Goal: Information Seeking & Learning: Learn about a topic

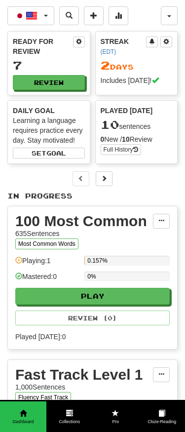
click at [70, 75] on button "Review" at bounding box center [49, 82] width 72 height 15
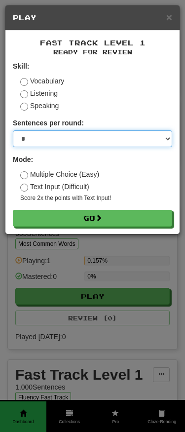
click at [126, 139] on select "* ** ** ** ** ** *** ********" at bounding box center [92, 138] width 159 height 17
select select "**"
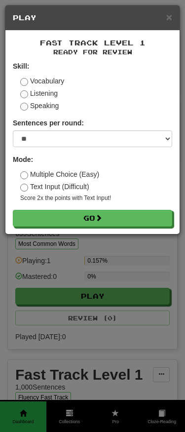
click at [147, 219] on button "Go" at bounding box center [92, 218] width 159 height 17
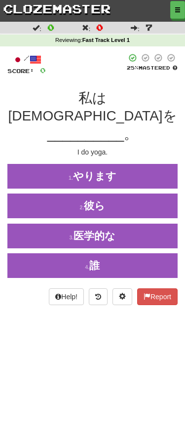
click at [141, 164] on button "1 . やります" at bounding box center [92, 176] width 185 height 25
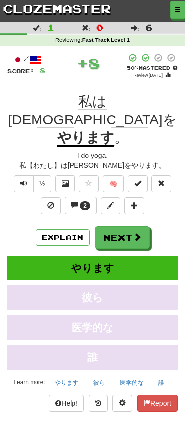
click at [139, 232] on span at bounding box center [137, 236] width 9 height 9
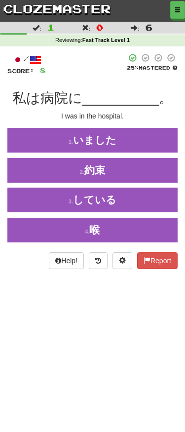
click at [141, 198] on button "3 . している" at bounding box center [92, 200] width 185 height 25
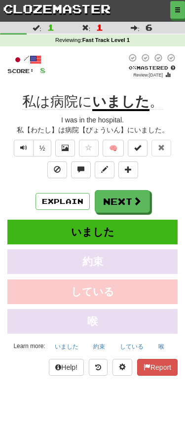
click at [64, 201] on button "Explain" at bounding box center [63, 201] width 54 height 17
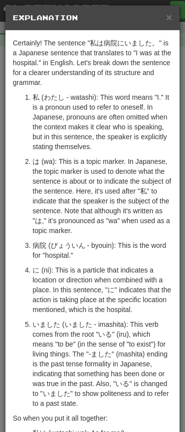
click at [166, 18] on span "×" at bounding box center [169, 16] width 6 height 11
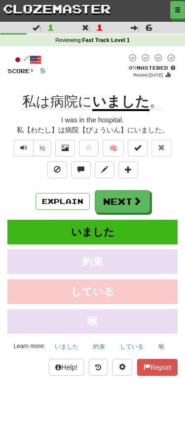
click at [61, 200] on button "Explain" at bounding box center [63, 201] width 54 height 17
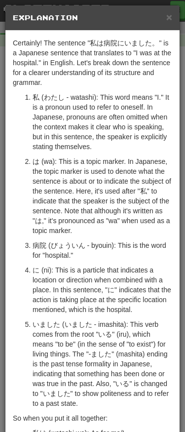
click at [169, 17] on span "×" at bounding box center [169, 16] width 6 height 11
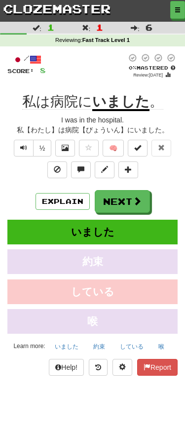
click at [129, 199] on button "Next" at bounding box center [122, 201] width 55 height 23
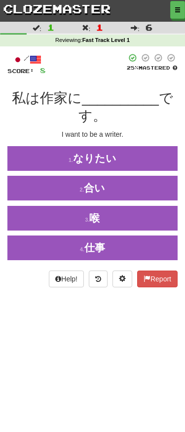
click at [141, 159] on button "1 . なりたい" at bounding box center [92, 158] width 185 height 25
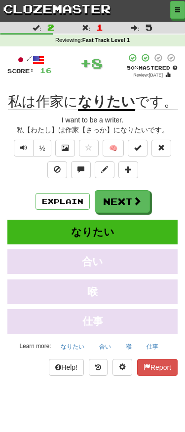
click at [127, 198] on button "Next" at bounding box center [122, 201] width 55 height 23
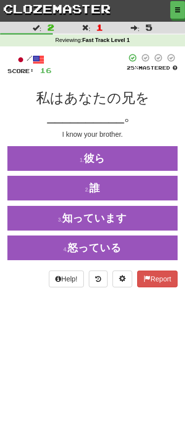
click at [129, 214] on button "3 . 知っています" at bounding box center [92, 218] width 185 height 25
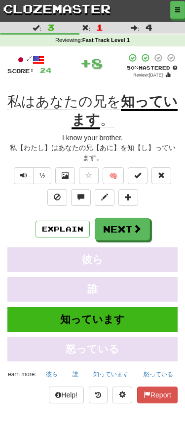
click at [127, 226] on button "Next" at bounding box center [122, 229] width 55 height 23
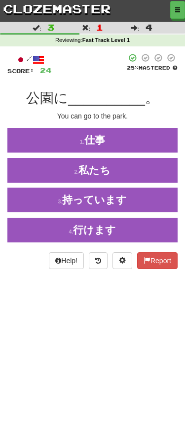
click at [124, 225] on button "4 . 行けます" at bounding box center [92, 230] width 185 height 25
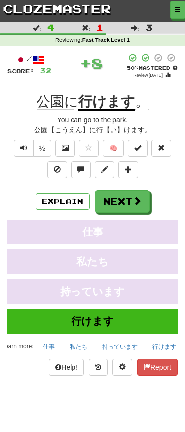
click at [128, 196] on button "Next" at bounding box center [122, 201] width 55 height 23
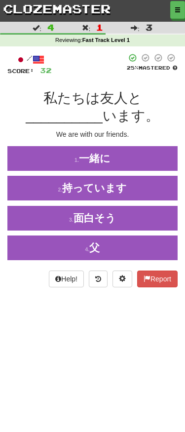
click at [135, 155] on button "1 . 一緒に" at bounding box center [92, 158] width 185 height 25
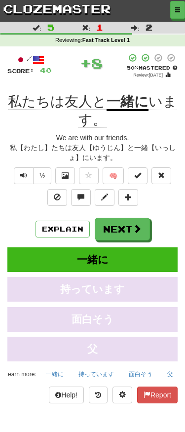
click at [128, 231] on button "Next" at bounding box center [122, 229] width 55 height 23
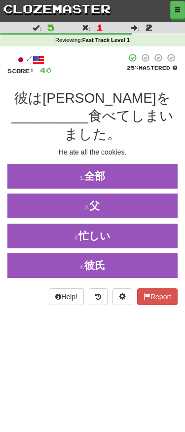
click at [139, 164] on button "1 . 全部" at bounding box center [92, 176] width 185 height 25
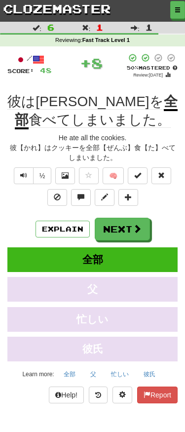
click at [123, 99] on u "全部" at bounding box center [96, 111] width 163 height 35
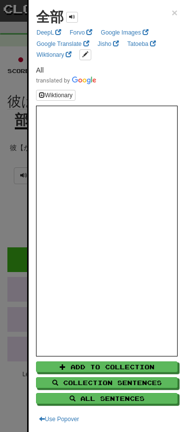
click at [16, 204] on div at bounding box center [92, 216] width 185 height 432
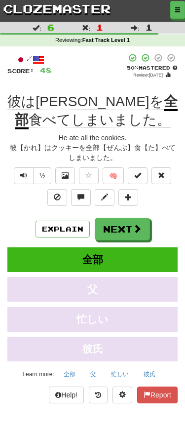
click at [136, 228] on span at bounding box center [137, 228] width 9 height 9
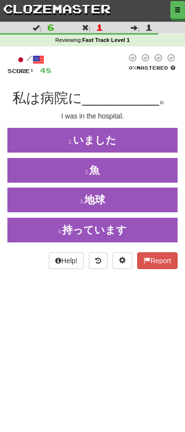
click at [137, 135] on button "1 . いました" at bounding box center [92, 140] width 185 height 25
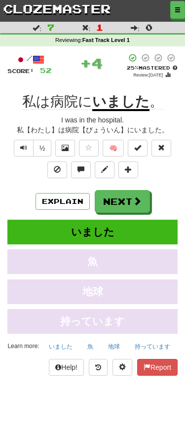
click at [131, 190] on button "Next" at bounding box center [122, 201] width 55 height 23
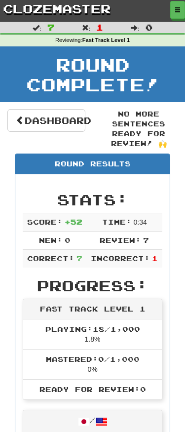
click at [74, 118] on link "Dashboard" at bounding box center [46, 120] width 78 height 23
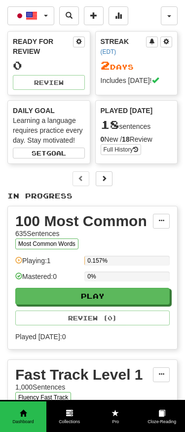
click at [41, 14] on button "日本語 / English" at bounding box center [30, 15] width 47 height 19
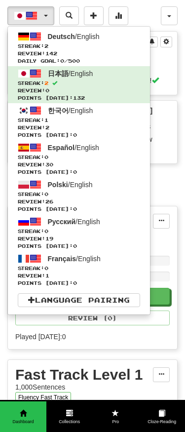
click at [168, 188] on div at bounding box center [92, 216] width 185 height 432
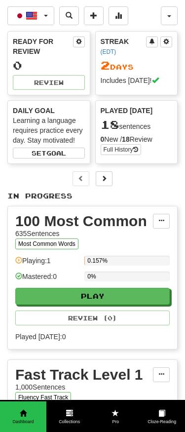
click at [137, 294] on button "Play" at bounding box center [92, 296] width 154 height 17
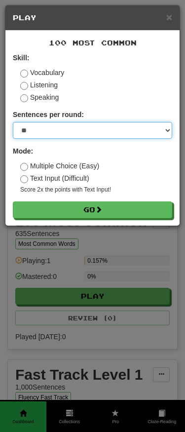
click at [117, 128] on select "* ** ** ** ** ** *** ********" at bounding box center [92, 130] width 159 height 17
select select "*"
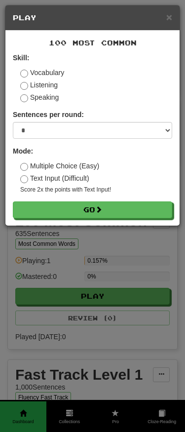
click at [115, 210] on button "Go" at bounding box center [92, 209] width 159 height 17
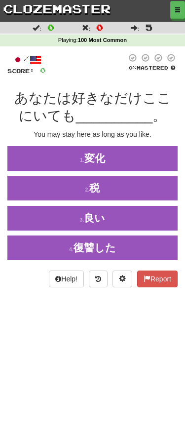
click at [150, 240] on button "4 . 復讐した" at bounding box center [92, 247] width 185 height 25
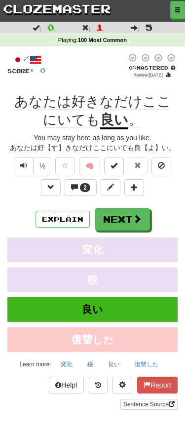
click at [63, 220] on button "Explain" at bounding box center [63, 219] width 54 height 17
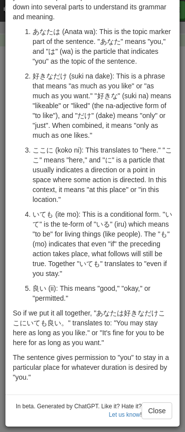
scroll to position [66, 0]
